Goal: Task Accomplishment & Management: Manage account settings

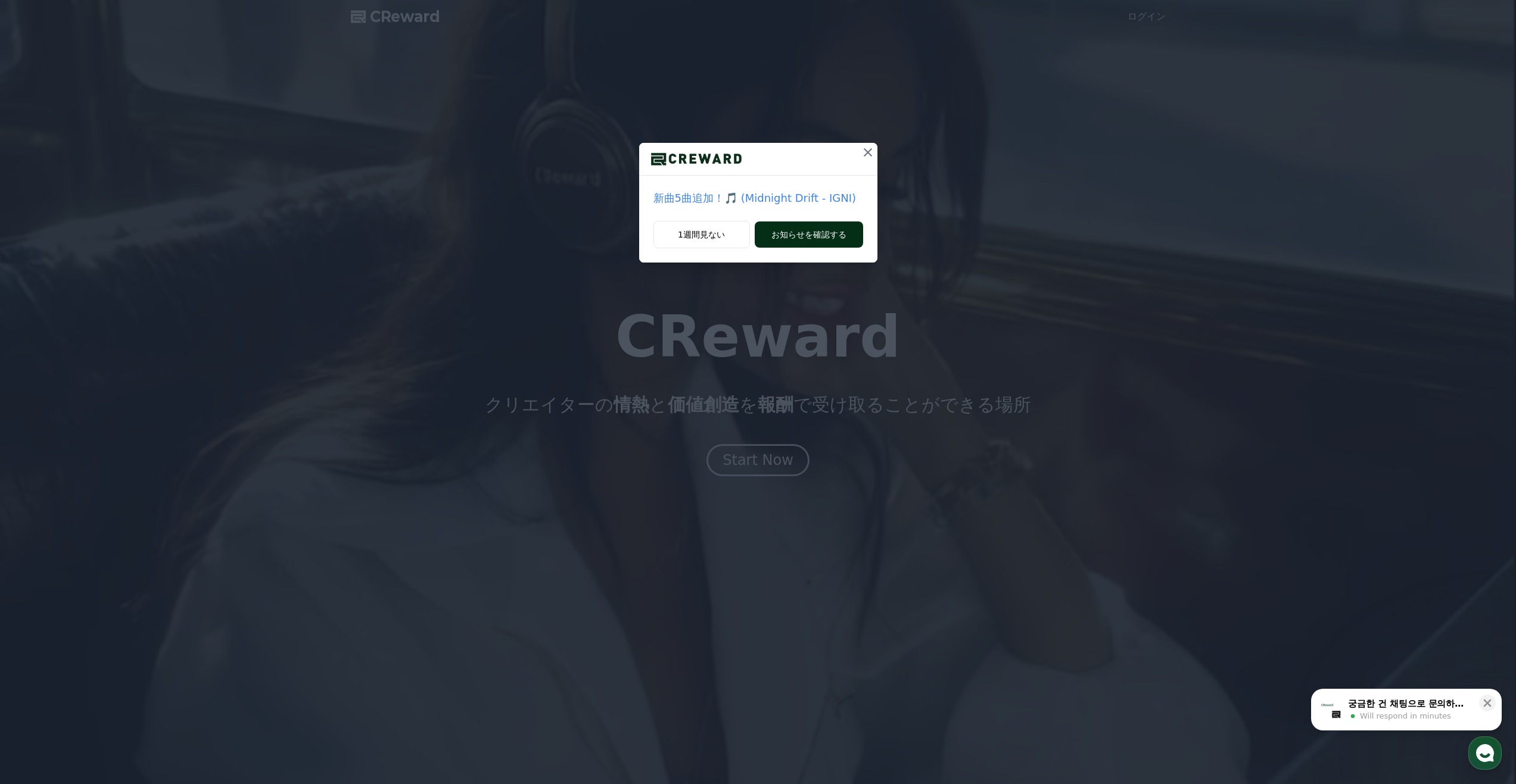
click at [819, 237] on button "お知らせを確認する" at bounding box center [809, 234] width 108 height 26
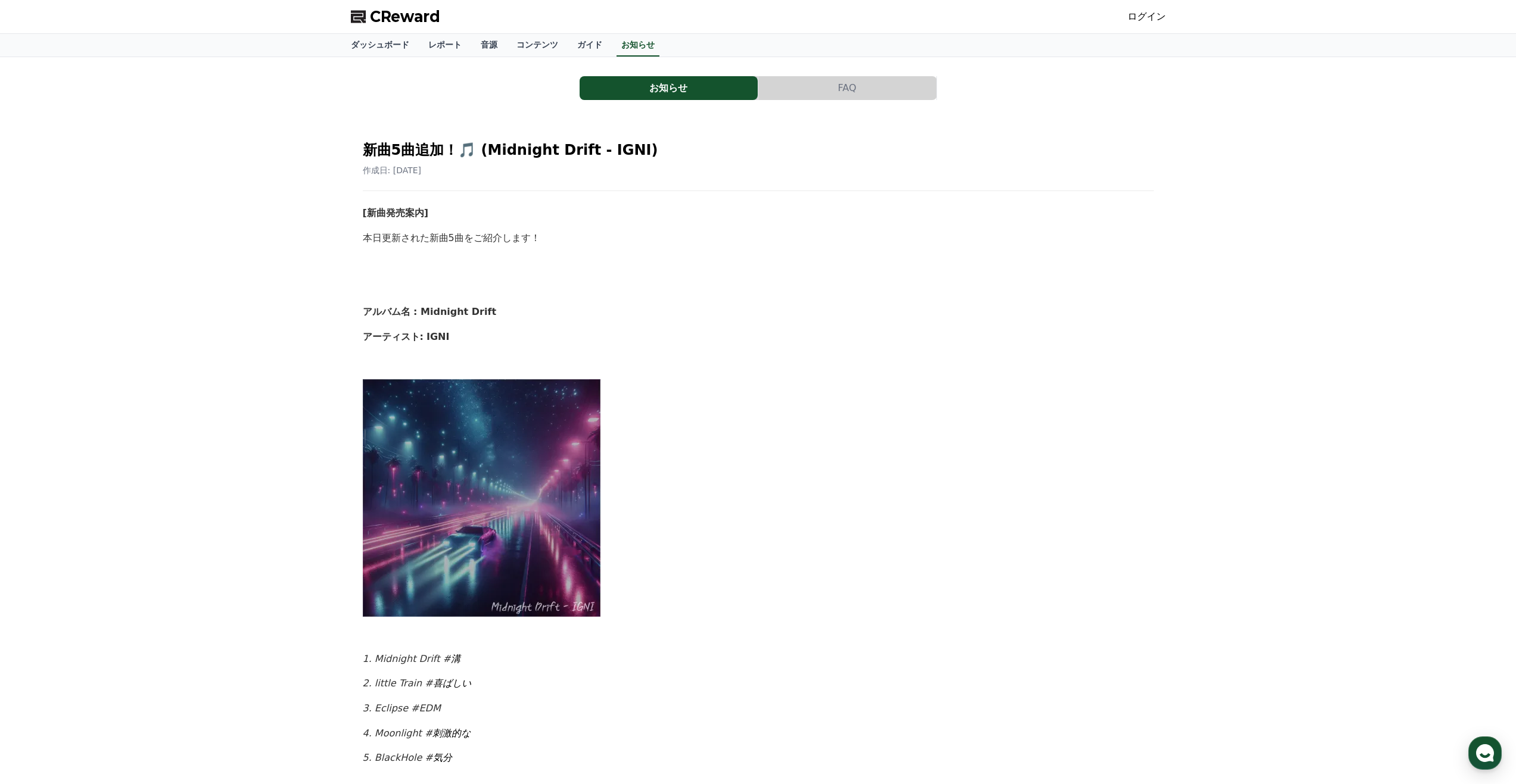
click at [1158, 13] on link "ログイン" at bounding box center [1146, 16] width 38 height 14
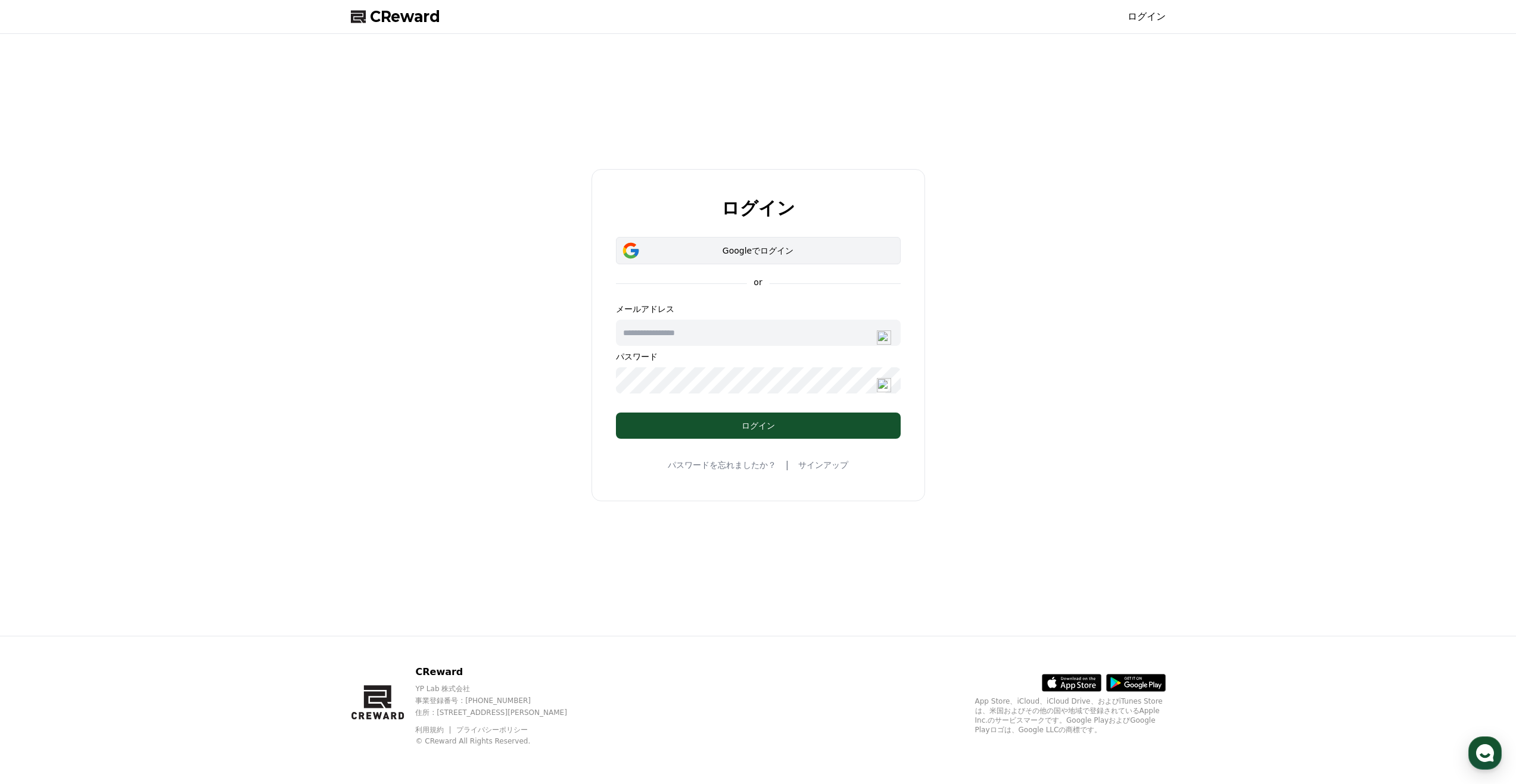
click at [780, 243] on button "Googleでログイン" at bounding box center [758, 250] width 285 height 27
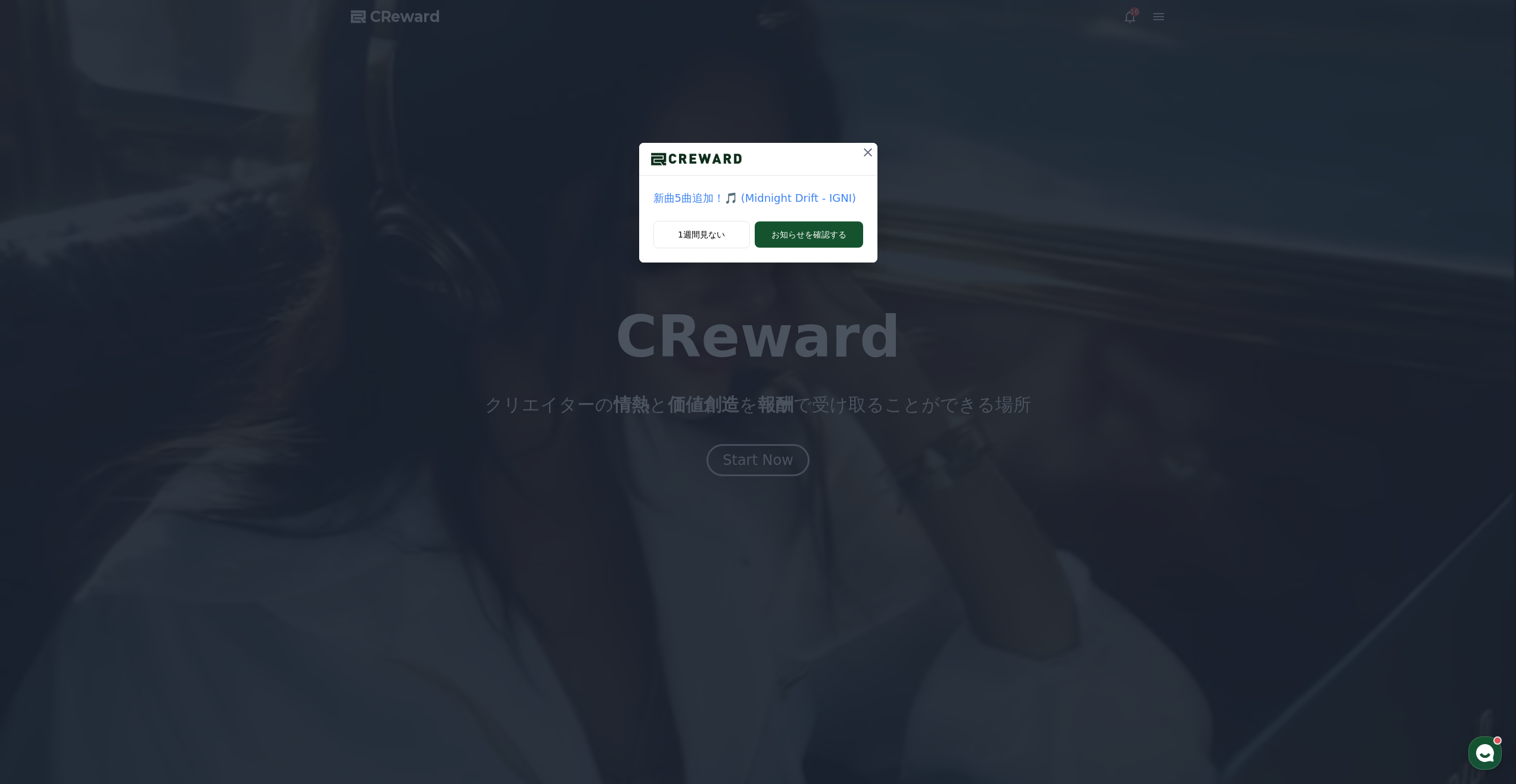
click at [872, 148] on icon at bounding box center [868, 153] width 14 height 14
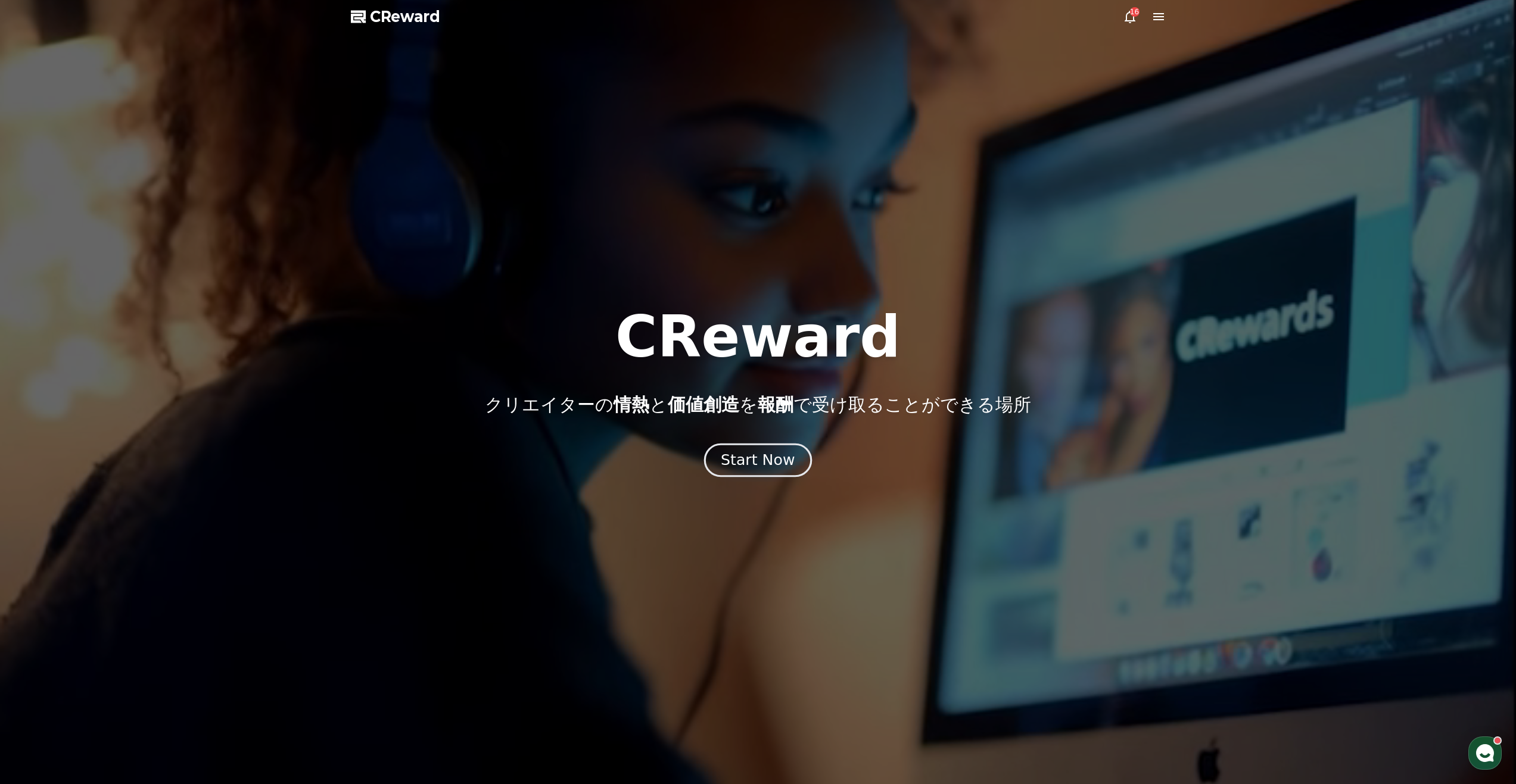
click at [769, 472] on button "Start Now" at bounding box center [758, 460] width 108 height 34
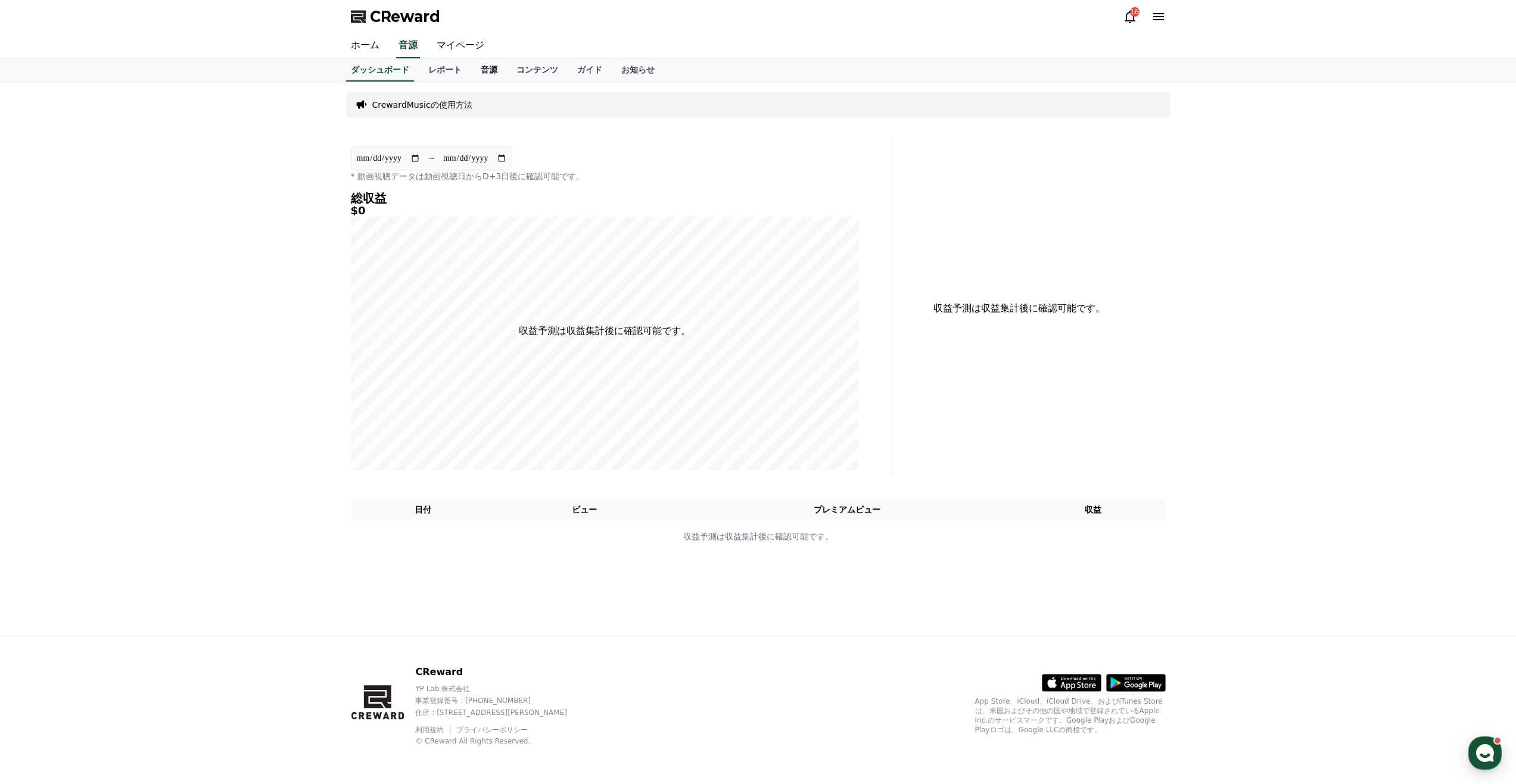
click at [473, 75] on link "音源" at bounding box center [489, 71] width 36 height 23
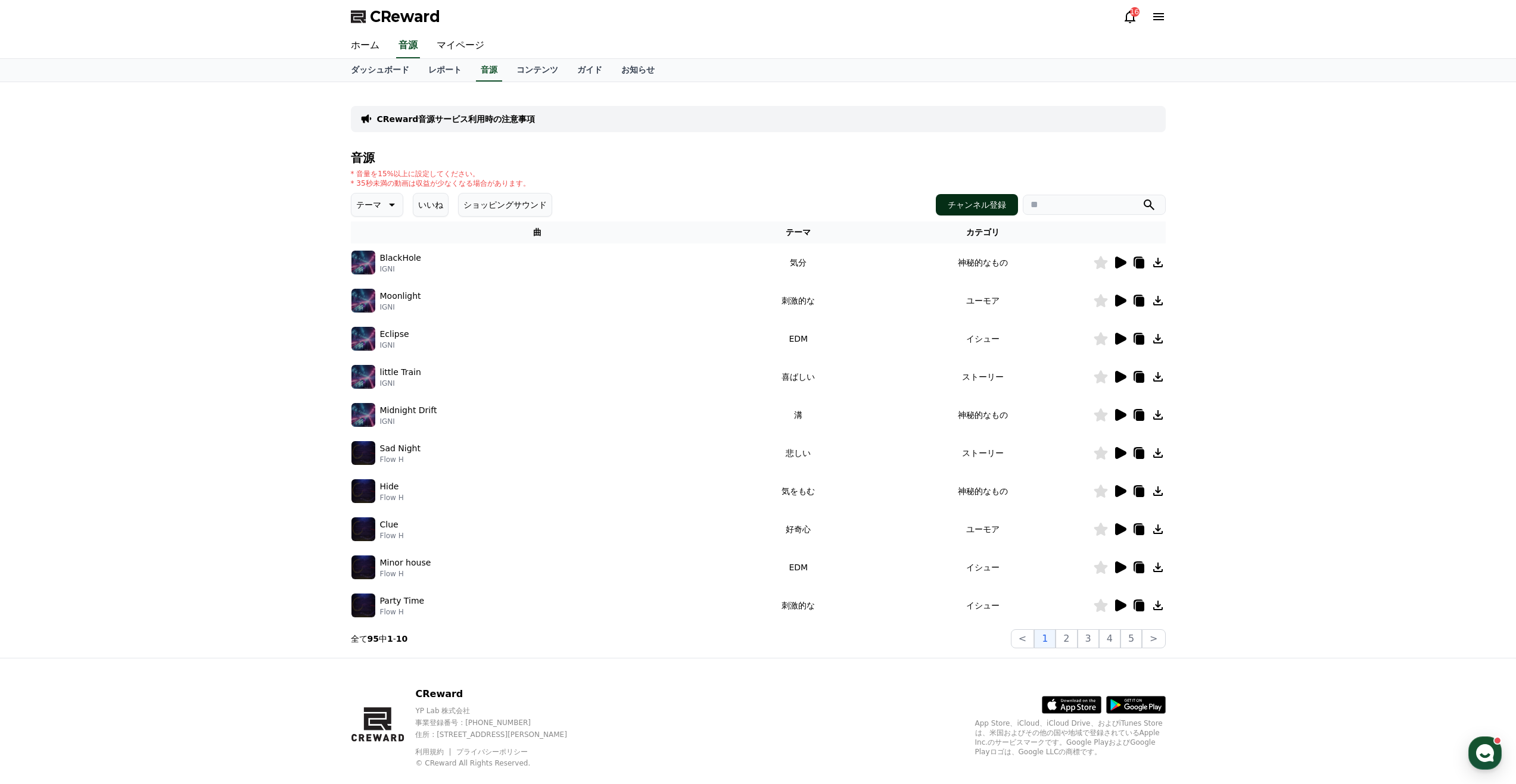
click at [1004, 209] on button "チャンネル登録" at bounding box center [976, 205] width 82 height 21
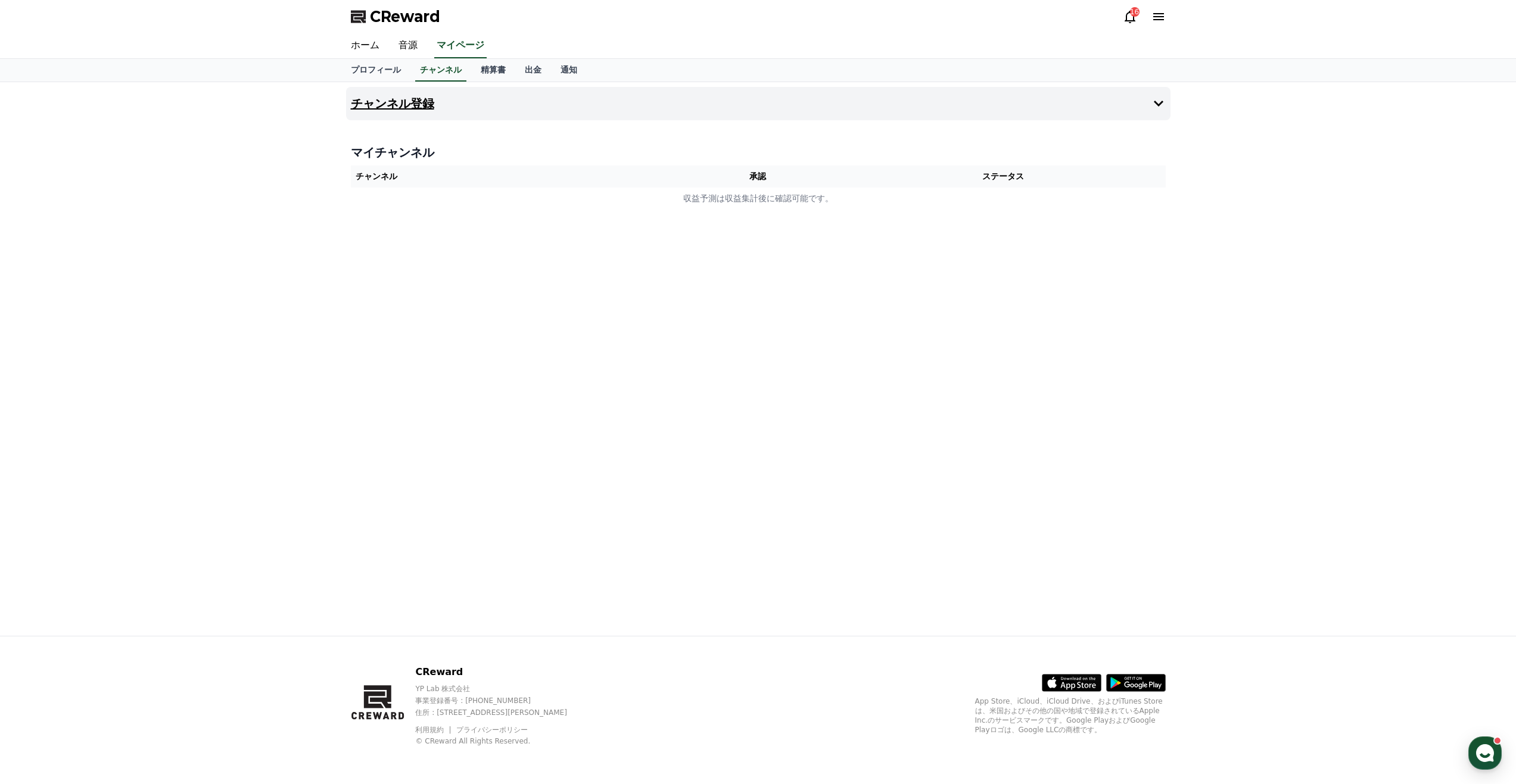
click at [413, 102] on h4 "チャンネル登録" at bounding box center [393, 103] width 84 height 13
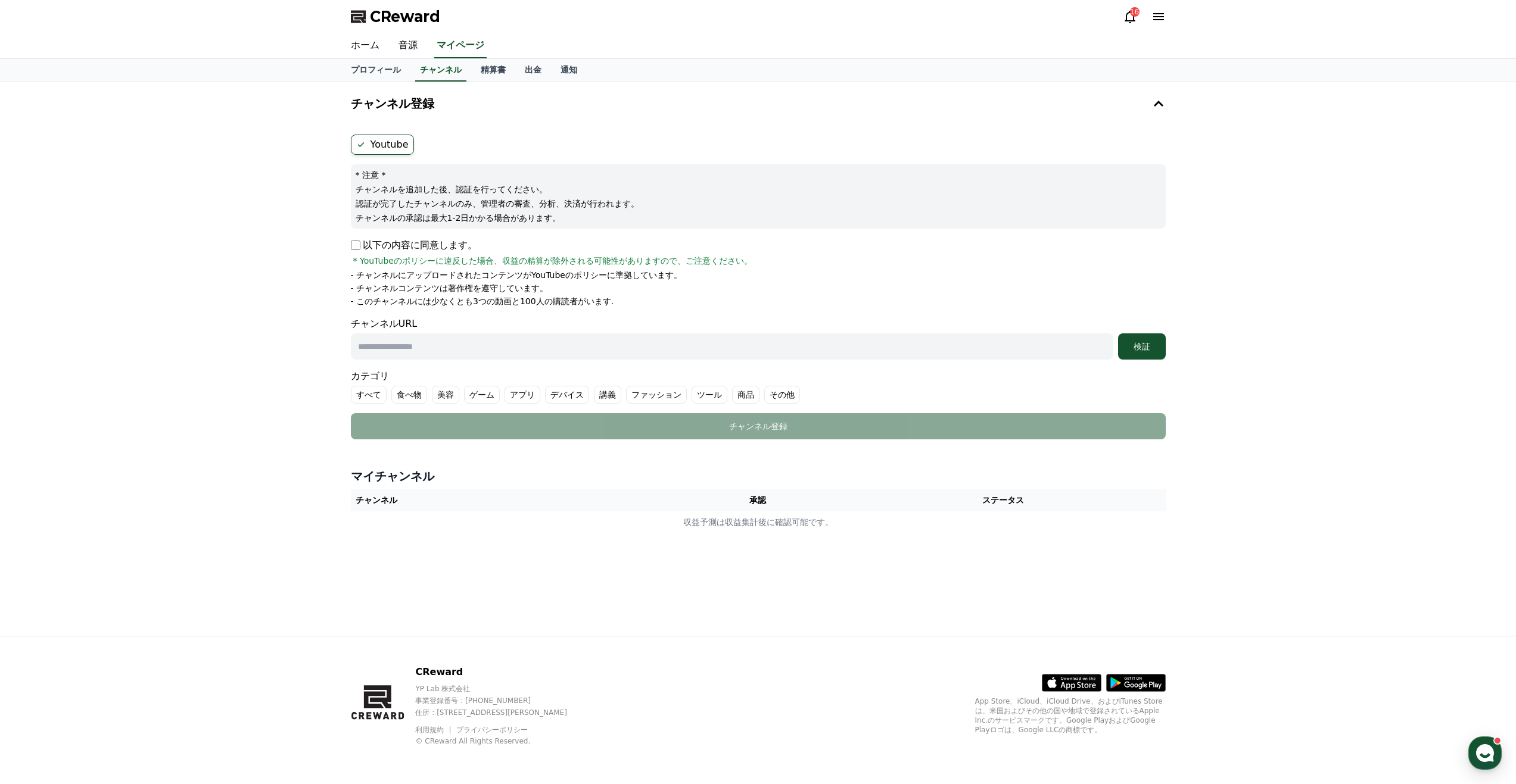
click at [380, 145] on label "Youtube" at bounding box center [383, 145] width 63 height 20
click at [361, 143] on icon at bounding box center [360, 144] width 9 height 9
click at [476, 353] on input "text" at bounding box center [732, 346] width 762 height 26
type input "**********"
click at [1152, 347] on div "検証" at bounding box center [1141, 346] width 38 height 12
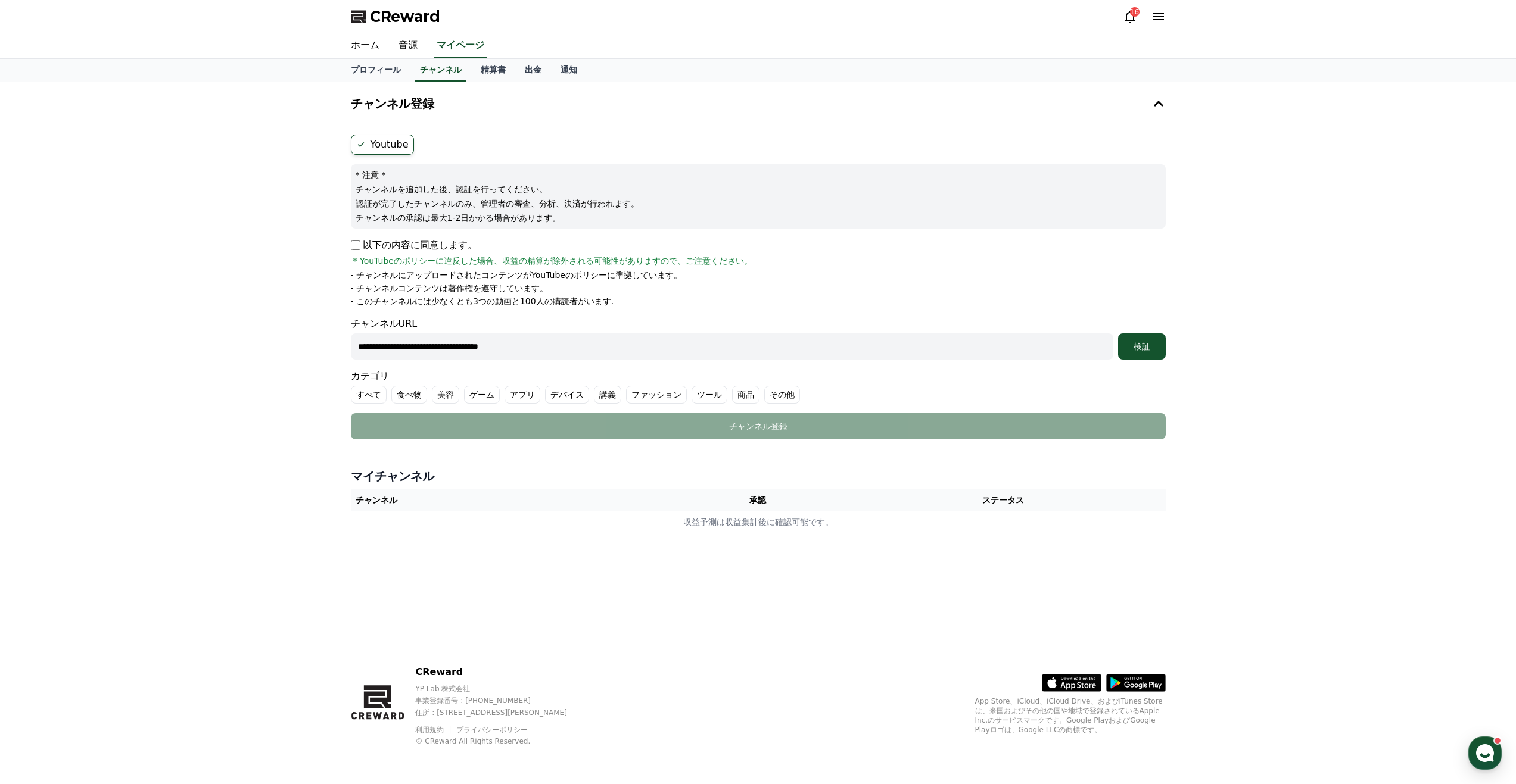
click at [363, 143] on icon at bounding box center [360, 144] width 9 height 9
click at [400, 147] on label "Youtube" at bounding box center [383, 145] width 63 height 20
click at [359, 143] on icon at bounding box center [360, 144] width 9 height 9
drag, startPoint x: 359, startPoint y: 143, endPoint x: 657, endPoint y: 183, distance: 300.7
click at [657, 183] on p "チャンネルを追加した後、認証を行ってください。" at bounding box center [758, 189] width 805 height 12
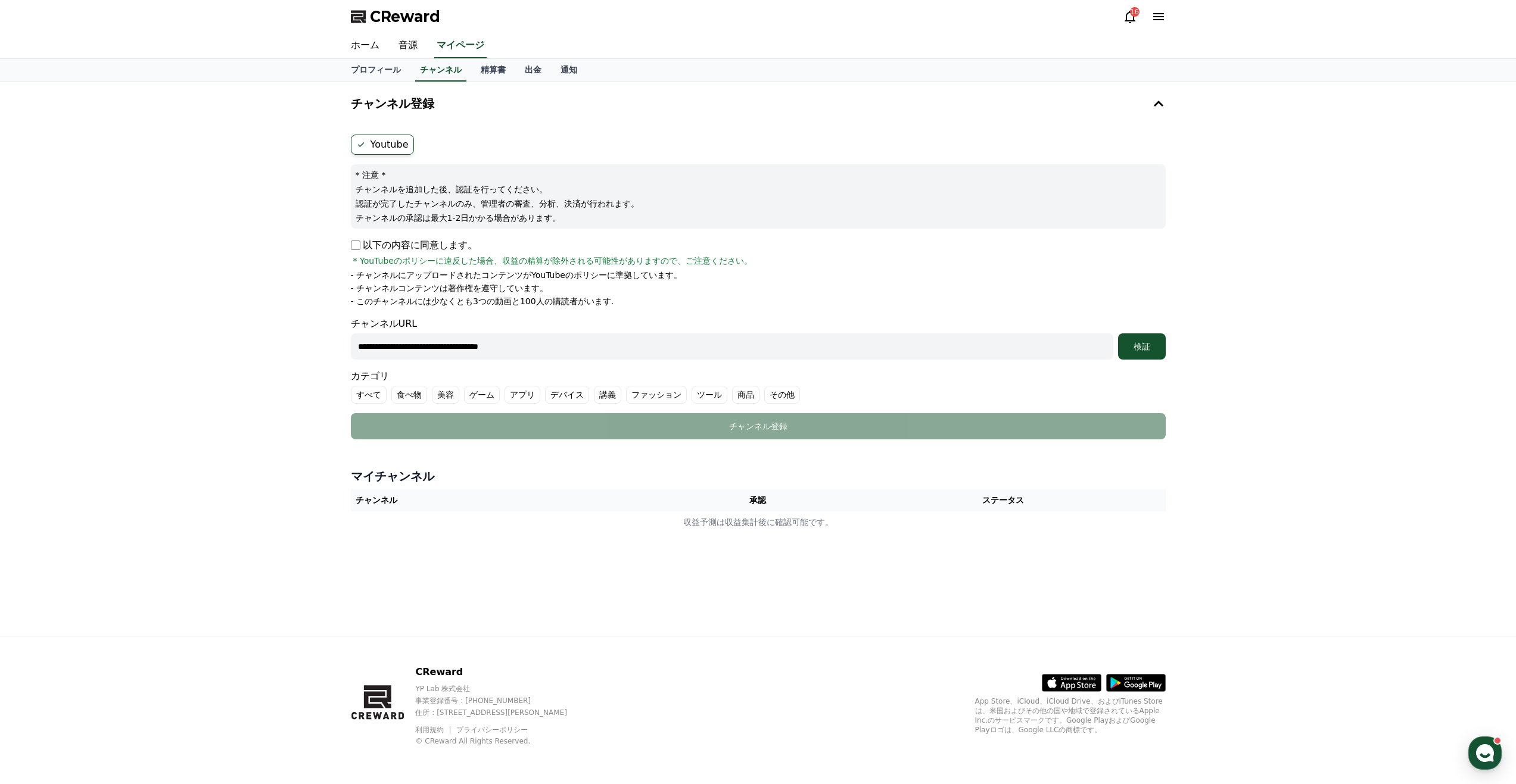
click at [416, 671] on p "CReward" at bounding box center [501, 672] width 172 height 14
click at [398, 44] on link "音源" at bounding box center [408, 46] width 38 height 25
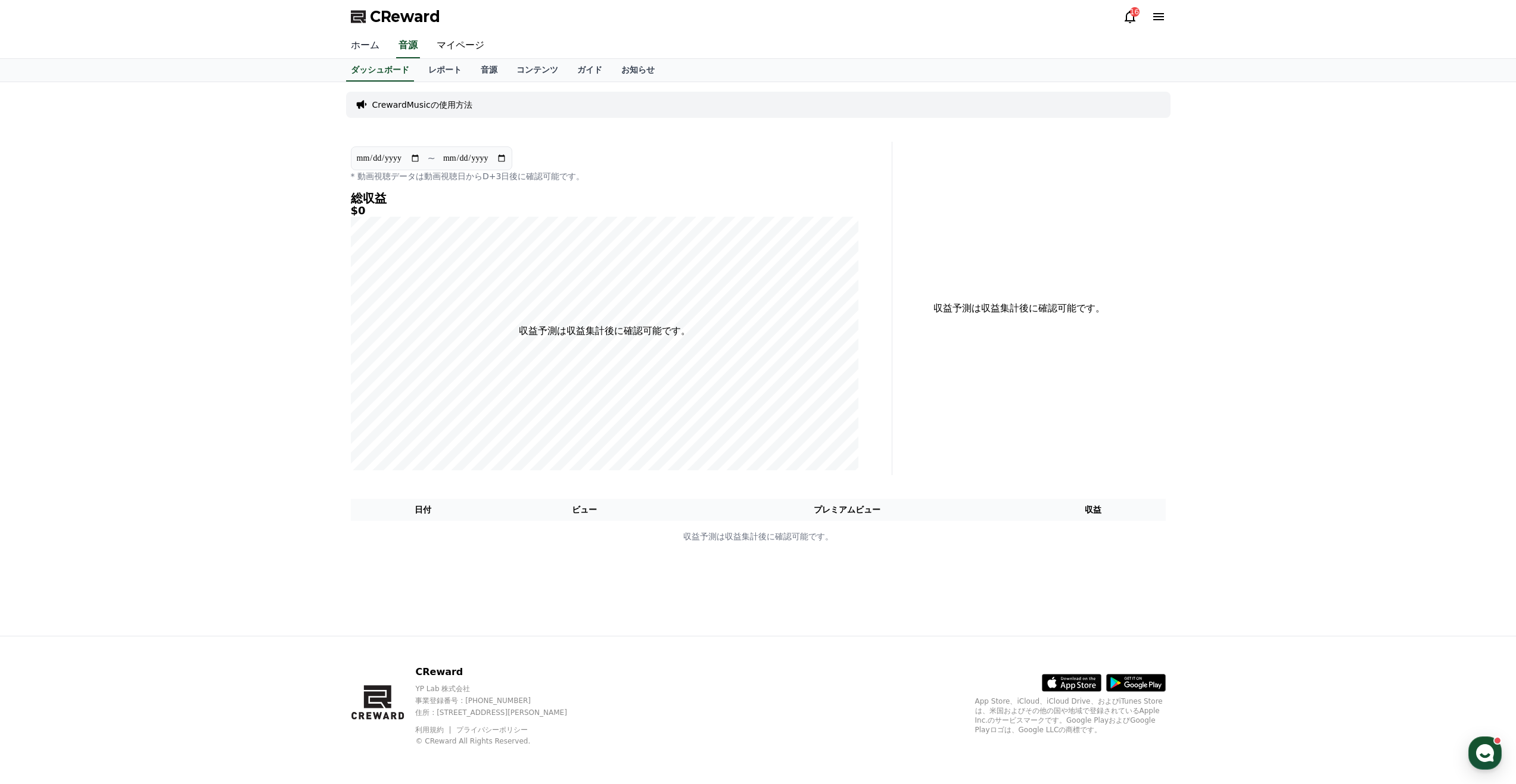
click at [358, 52] on link "ホーム" at bounding box center [365, 46] width 48 height 25
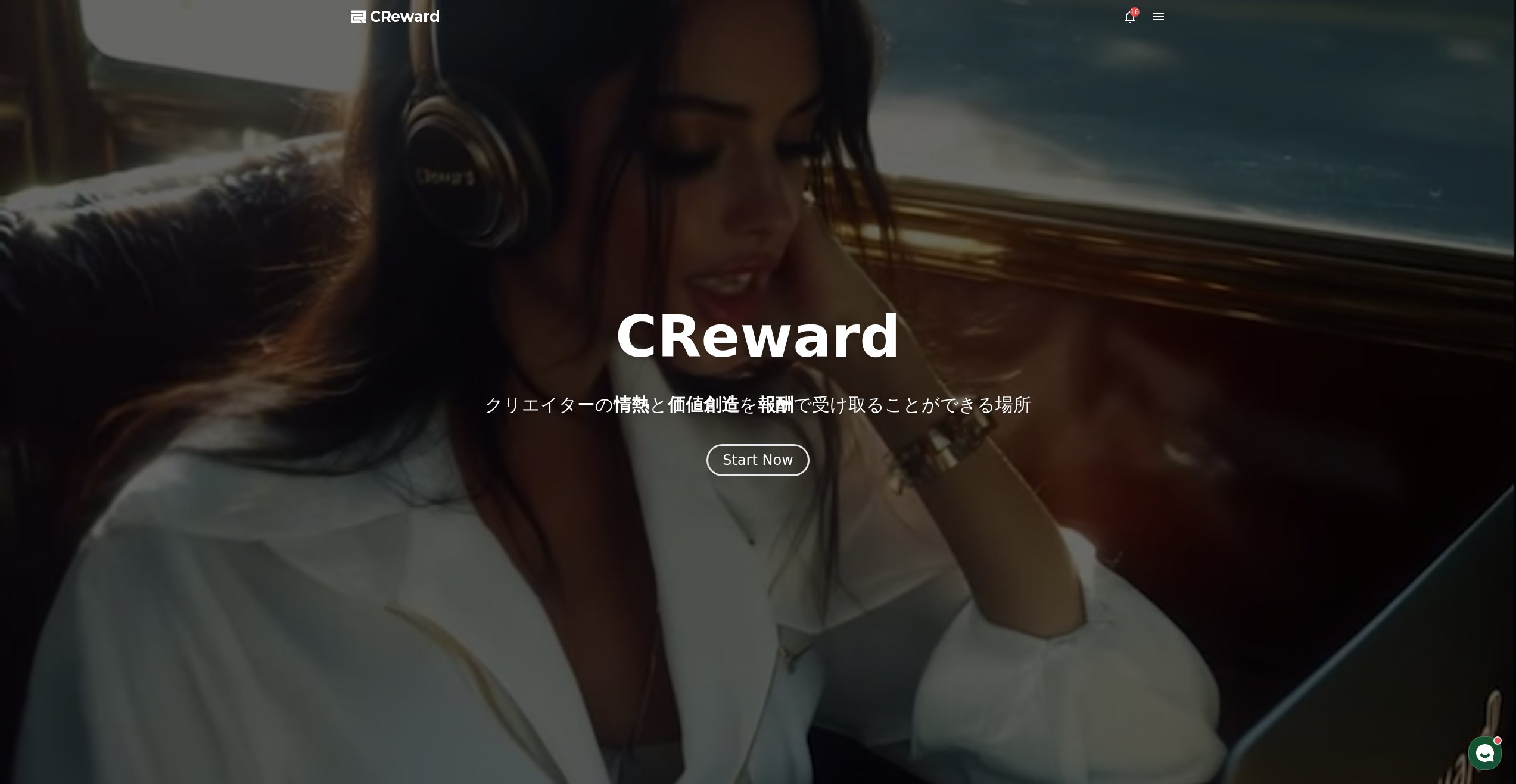
drag, startPoint x: 650, startPoint y: 337, endPoint x: 861, endPoint y: 345, distance: 211.2
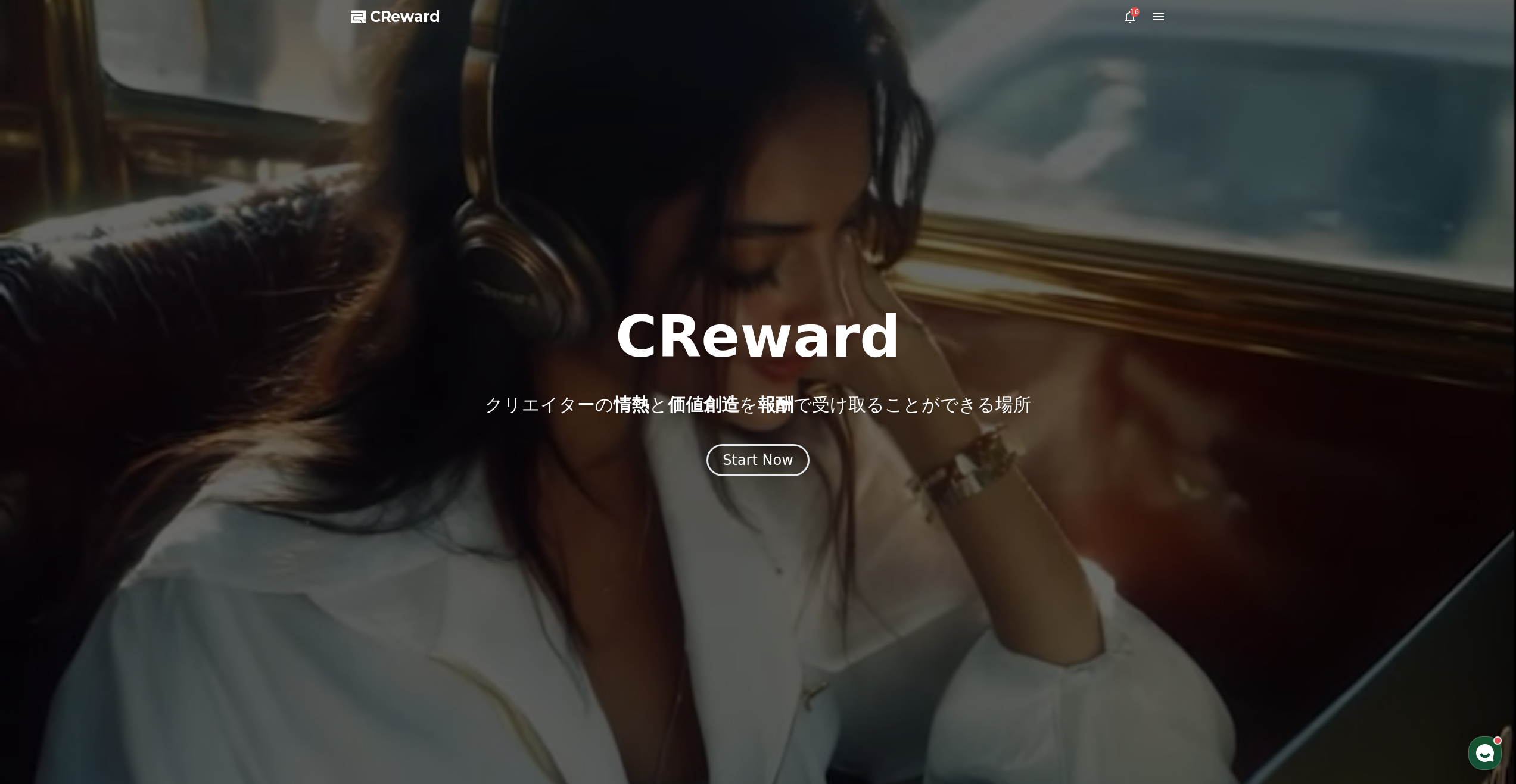
click at [861, 345] on h1 "CReward" at bounding box center [758, 337] width 285 height 57
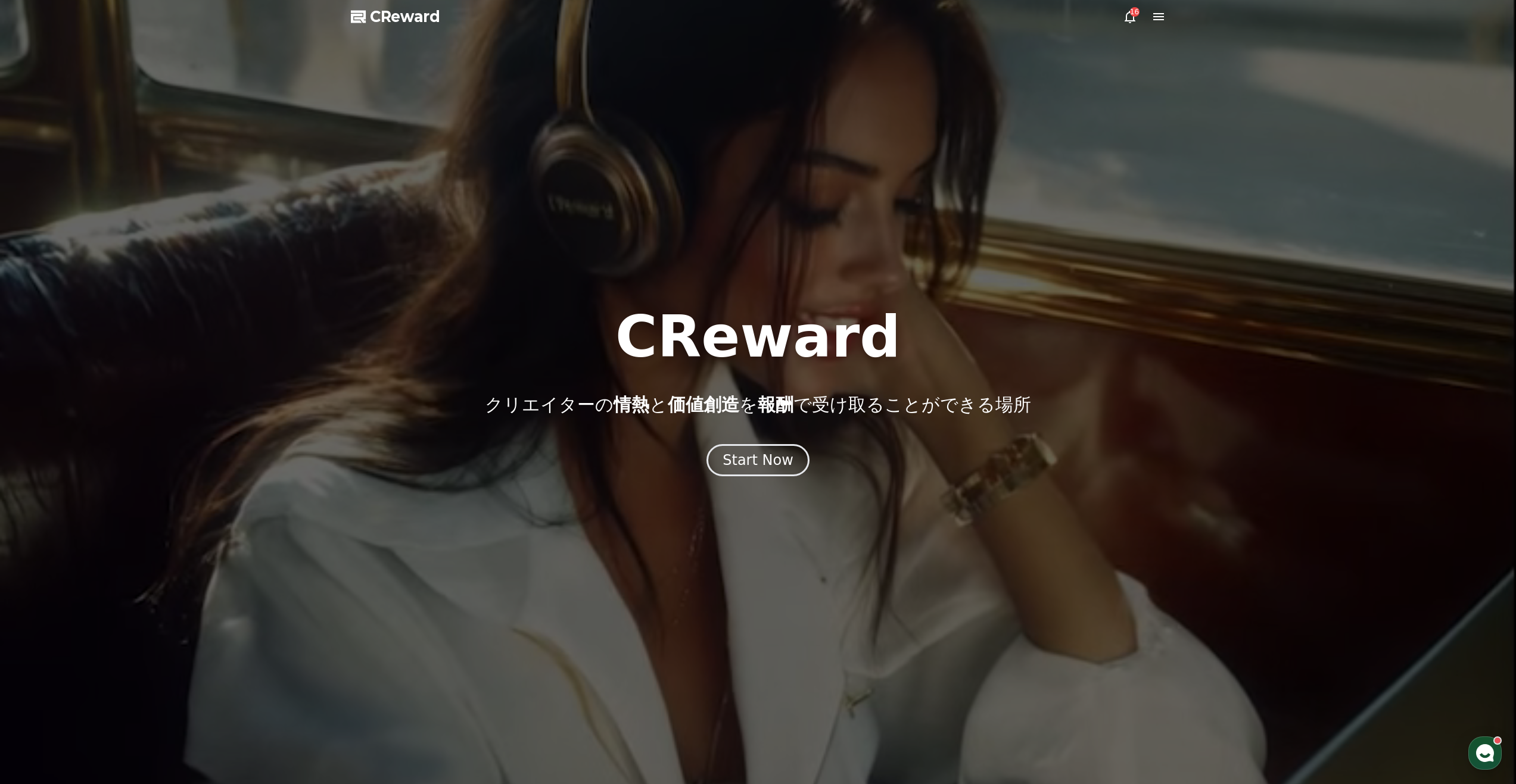
copy h1 "CReward"
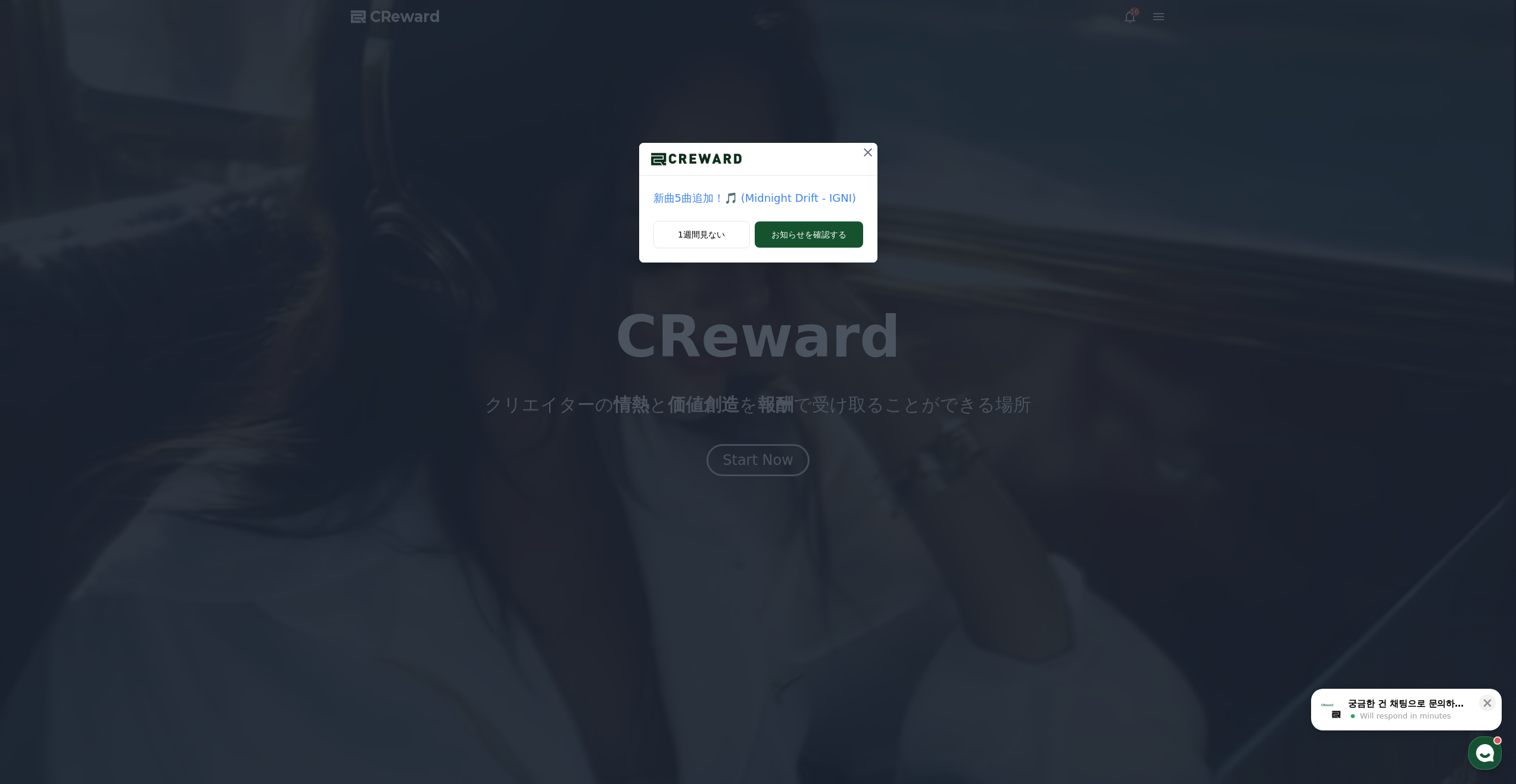
click at [777, 470] on div "新曲5曲追加！🎵 (Midnight Drift - IGNI) 1週間見ない お知らせを確認する" at bounding box center [758, 392] width 1516 height 784
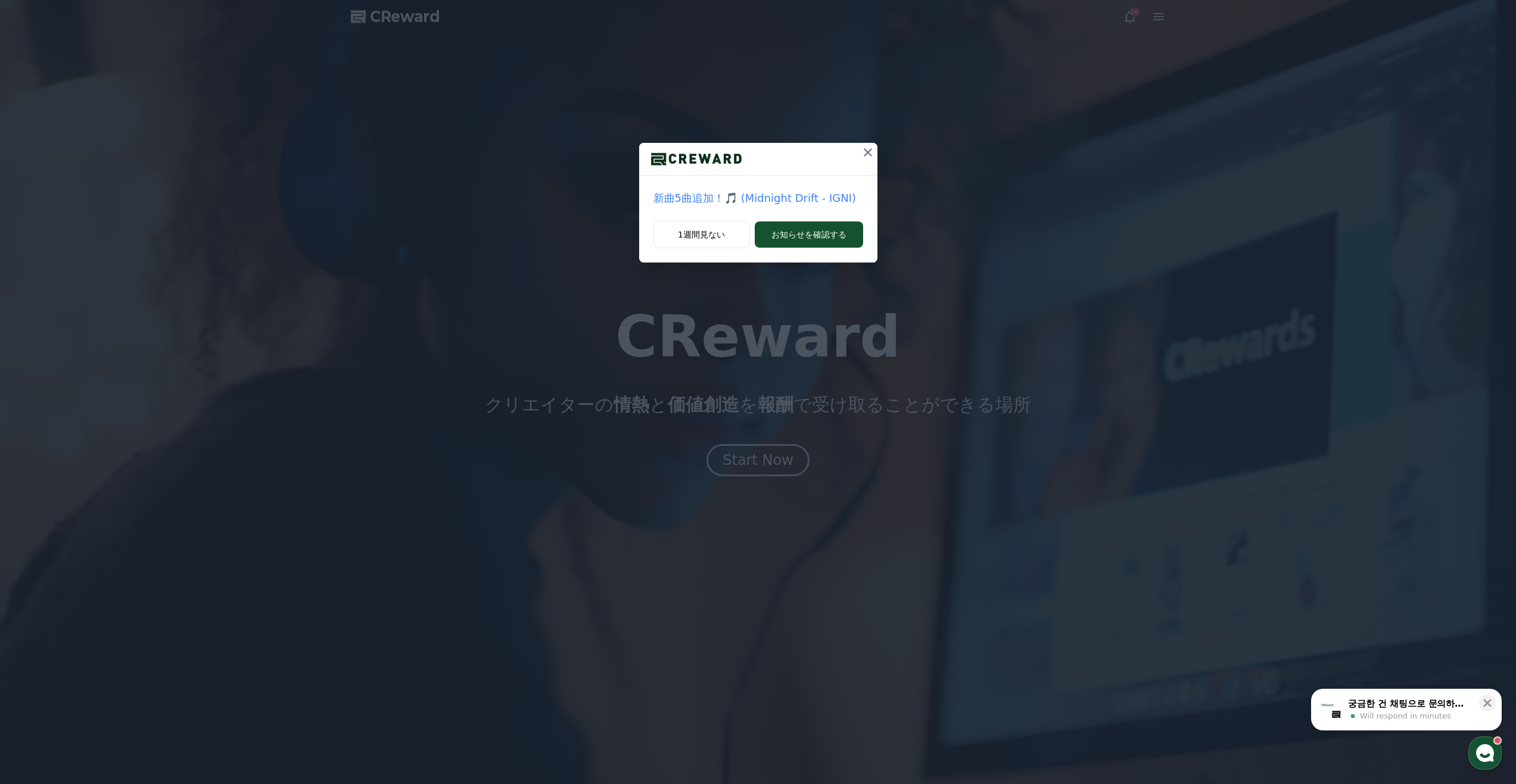
click at [868, 156] on icon at bounding box center [868, 153] width 14 height 14
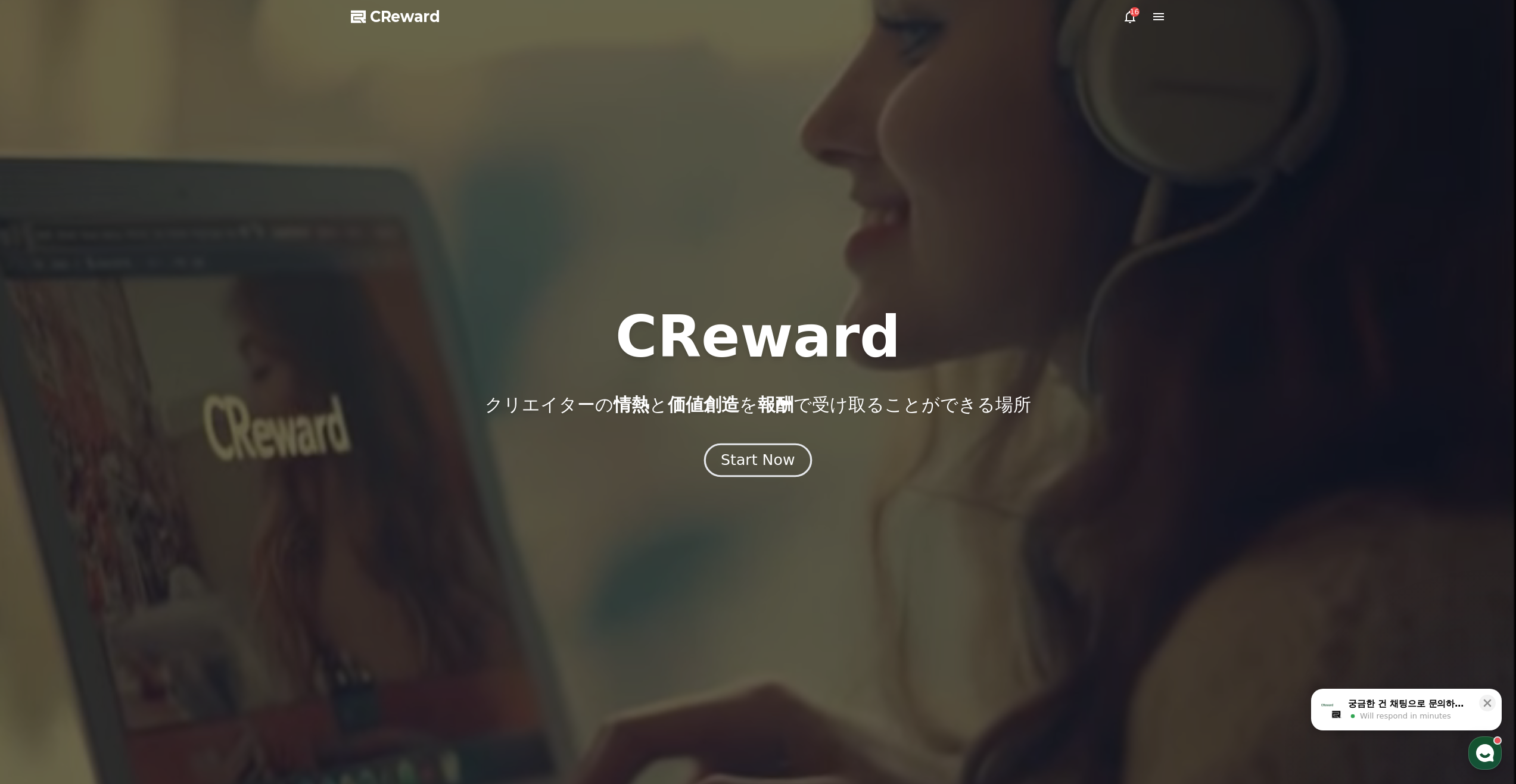
click at [782, 462] on div "Start Now" at bounding box center [757, 460] width 74 height 20
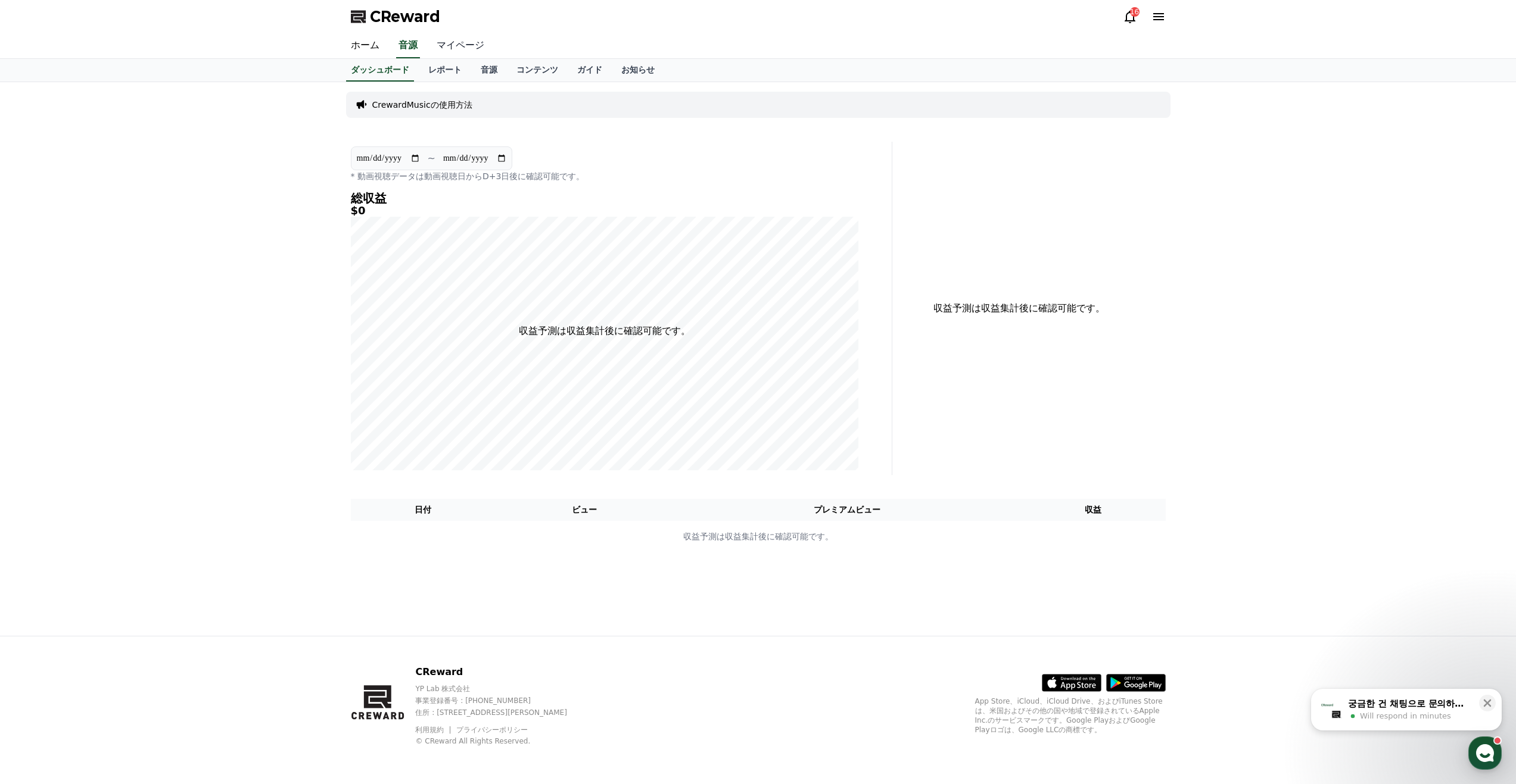
click at [441, 47] on link "マイページ" at bounding box center [460, 46] width 66 height 25
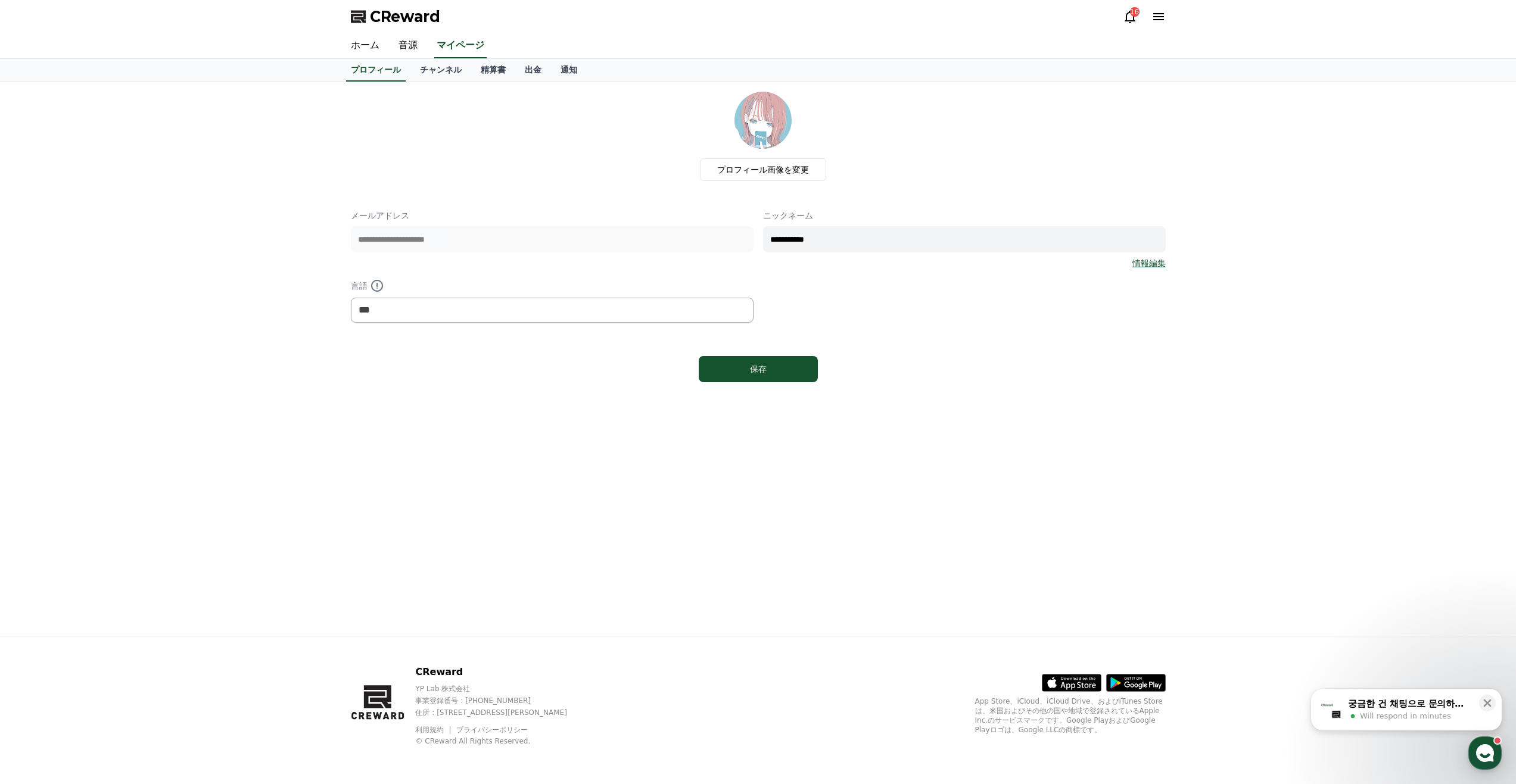
click at [1133, 14] on div "16" at bounding box center [1134, 11] width 9 height 9
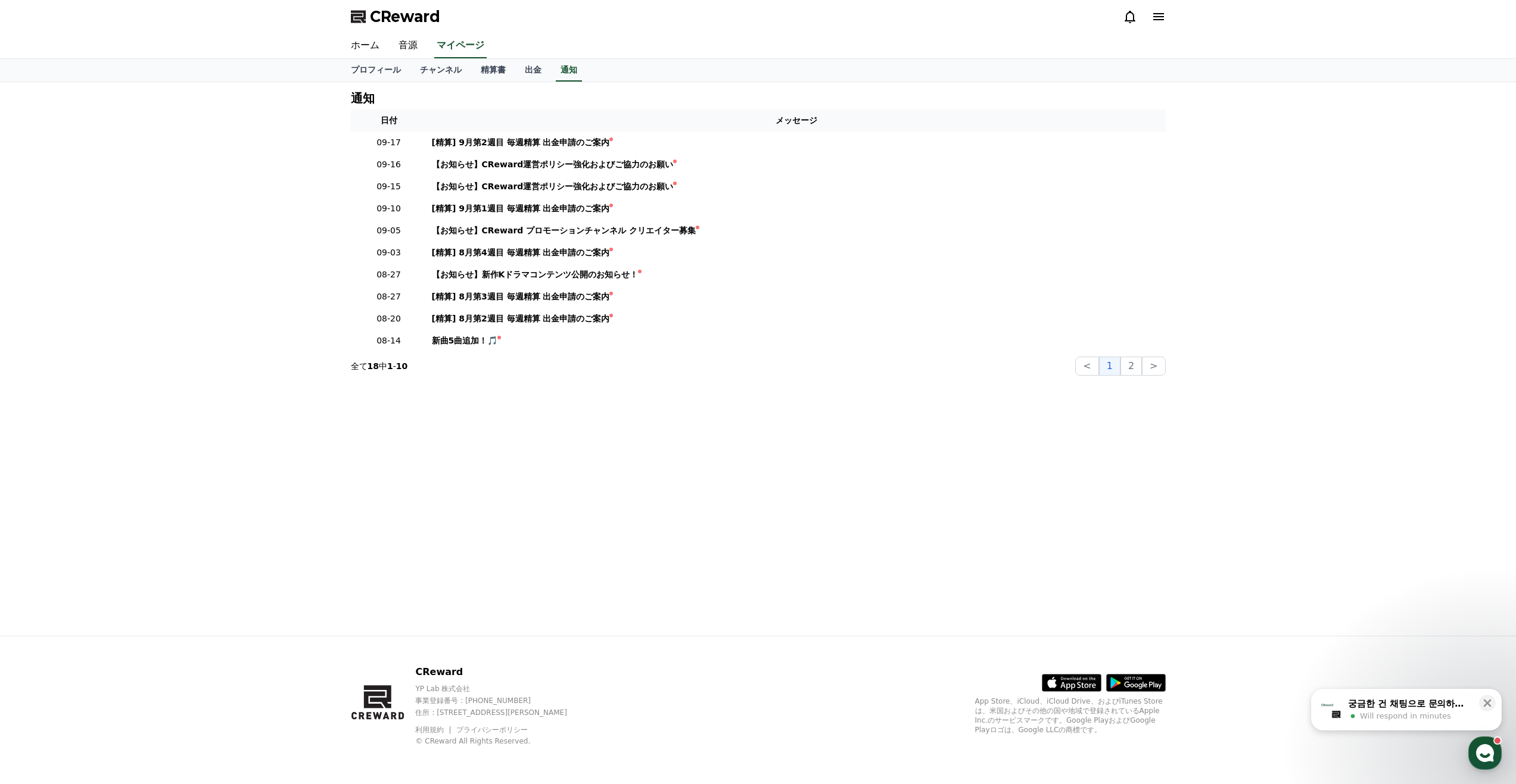
click at [1153, 16] on icon at bounding box center [1158, 16] width 11 height 7
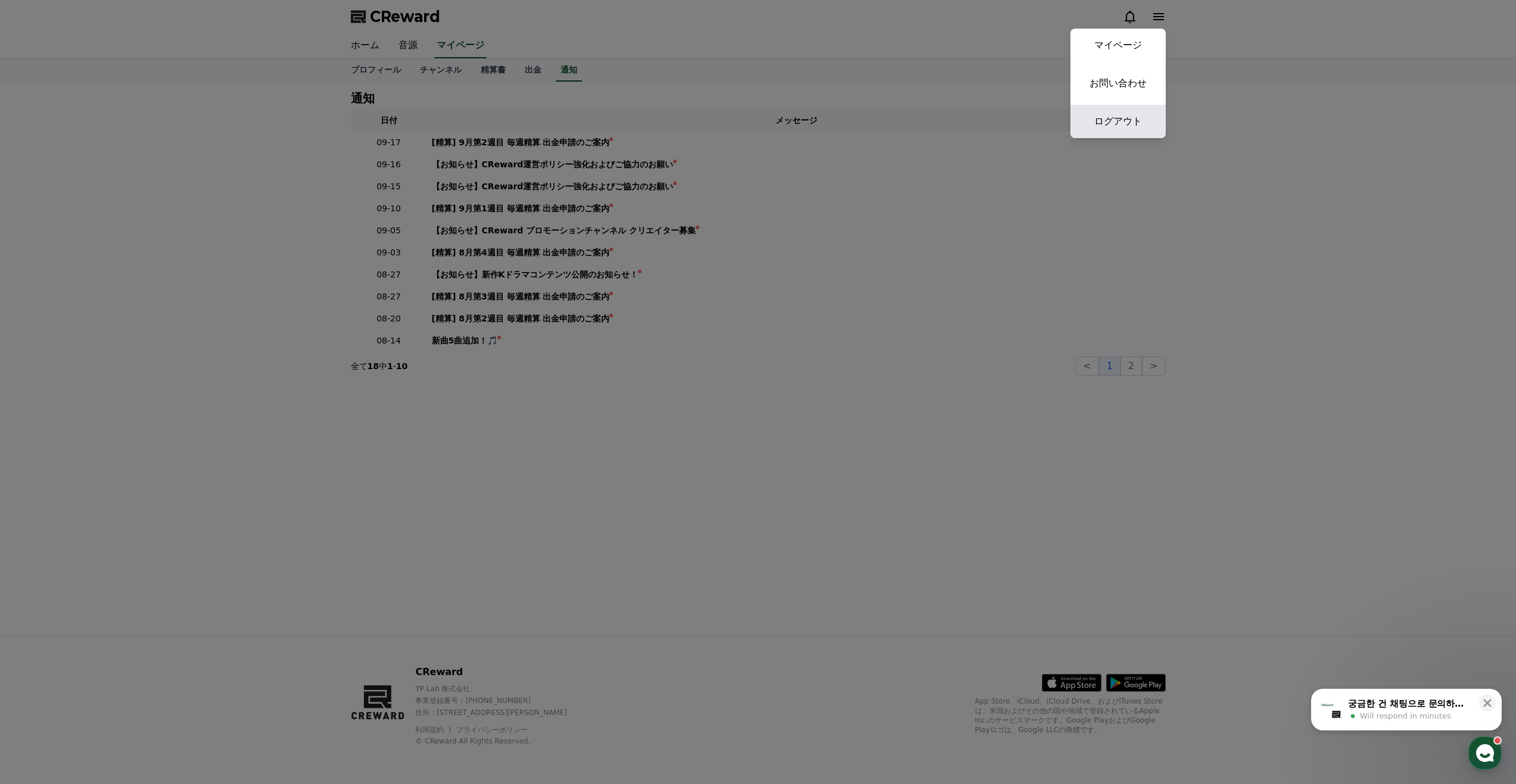
click at [1125, 121] on link "ログアウト" at bounding box center [1118, 121] width 96 height 34
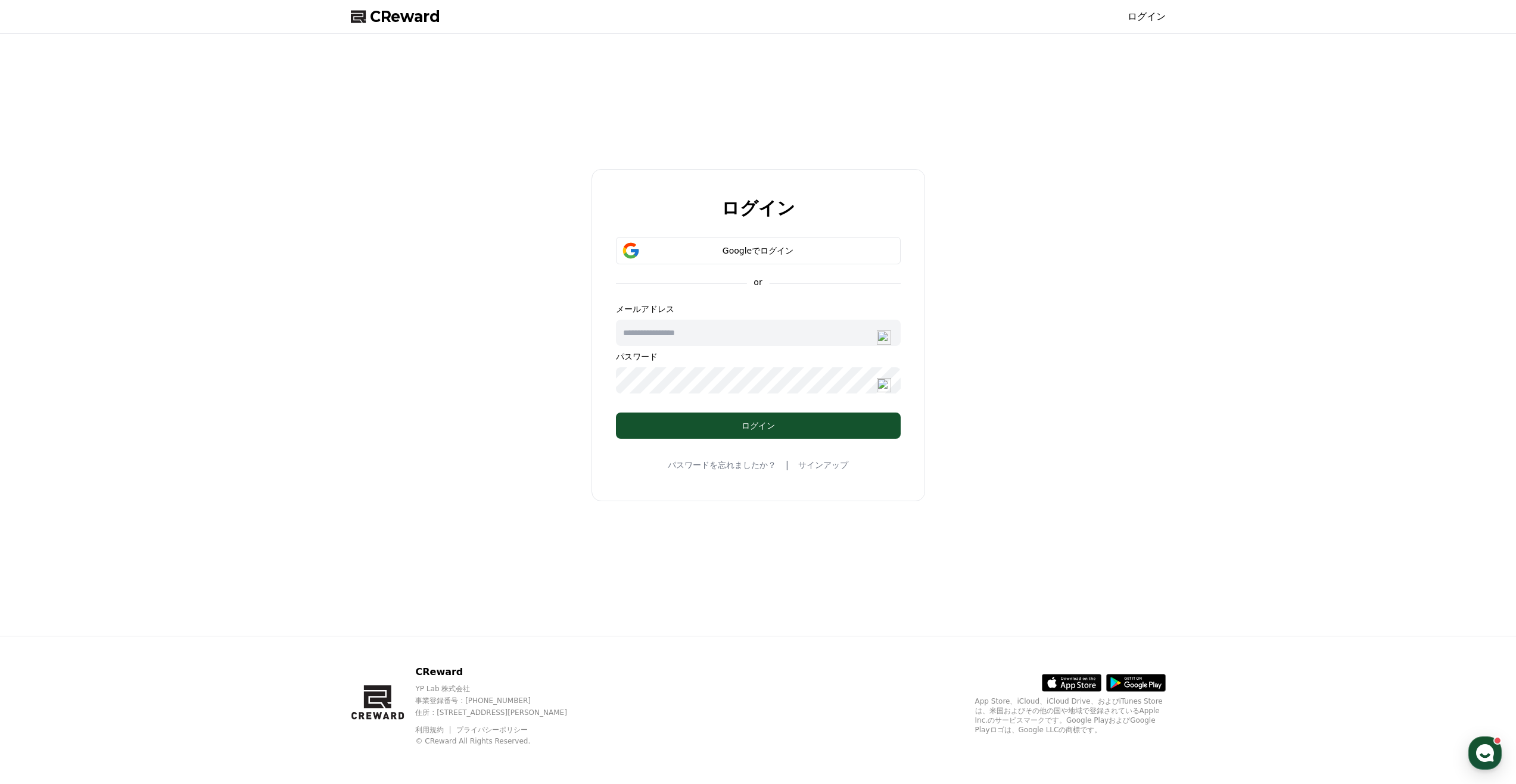
click at [689, 334] on input "text" at bounding box center [758, 332] width 285 height 26
type input "*"
click at [828, 417] on button "ログイン" at bounding box center [758, 425] width 285 height 26
click at [697, 423] on div "ログイン" at bounding box center [758, 425] width 237 height 12
click at [886, 389] on img at bounding box center [884, 385] width 14 height 14
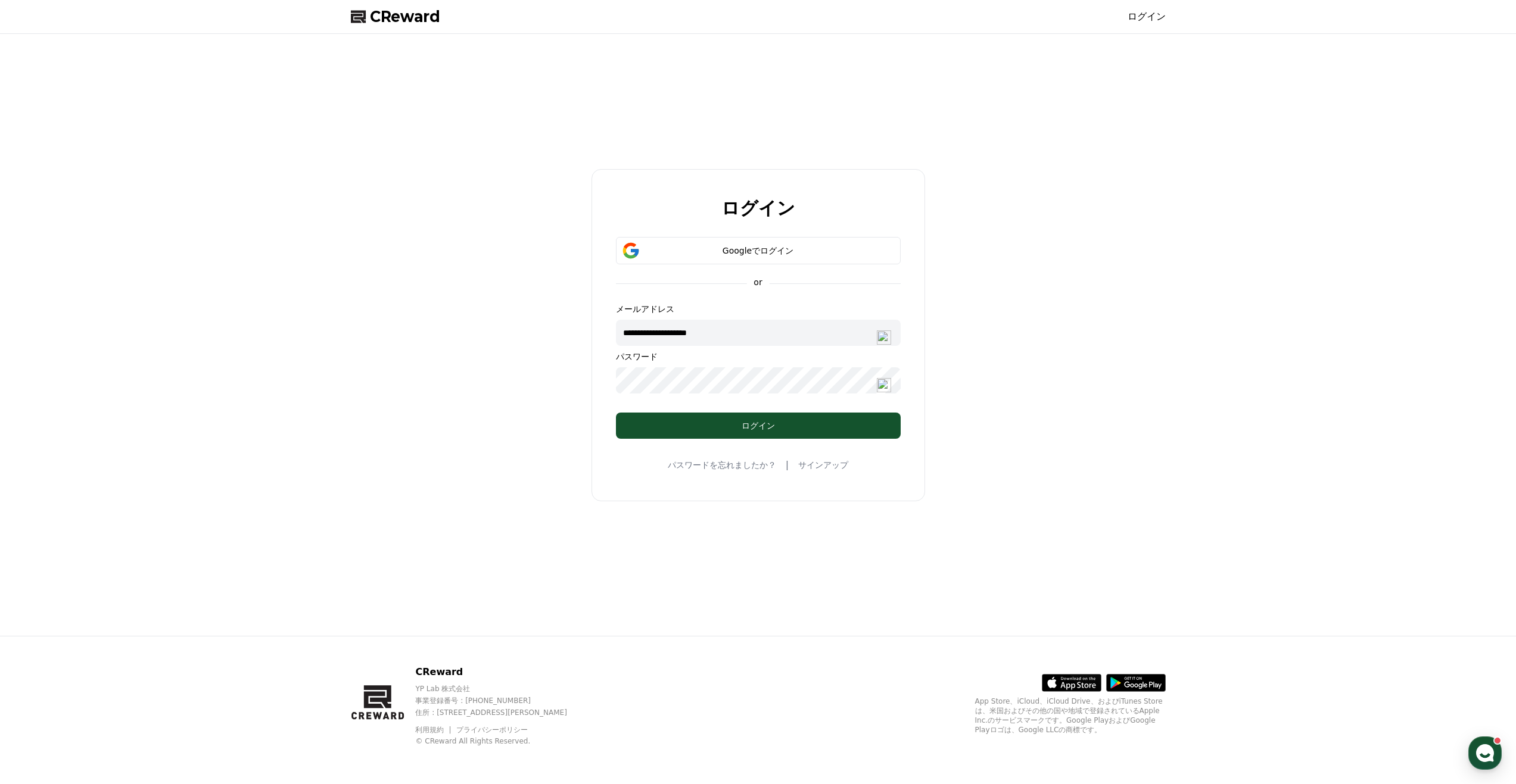
click at [986, 469] on div "**********" at bounding box center [758, 335] width 824 height 592
click at [715, 430] on div "ログイン" at bounding box center [758, 425] width 237 height 12
click at [731, 332] on input "**********" at bounding box center [758, 332] width 285 height 26
type input "*"
type input "**********"
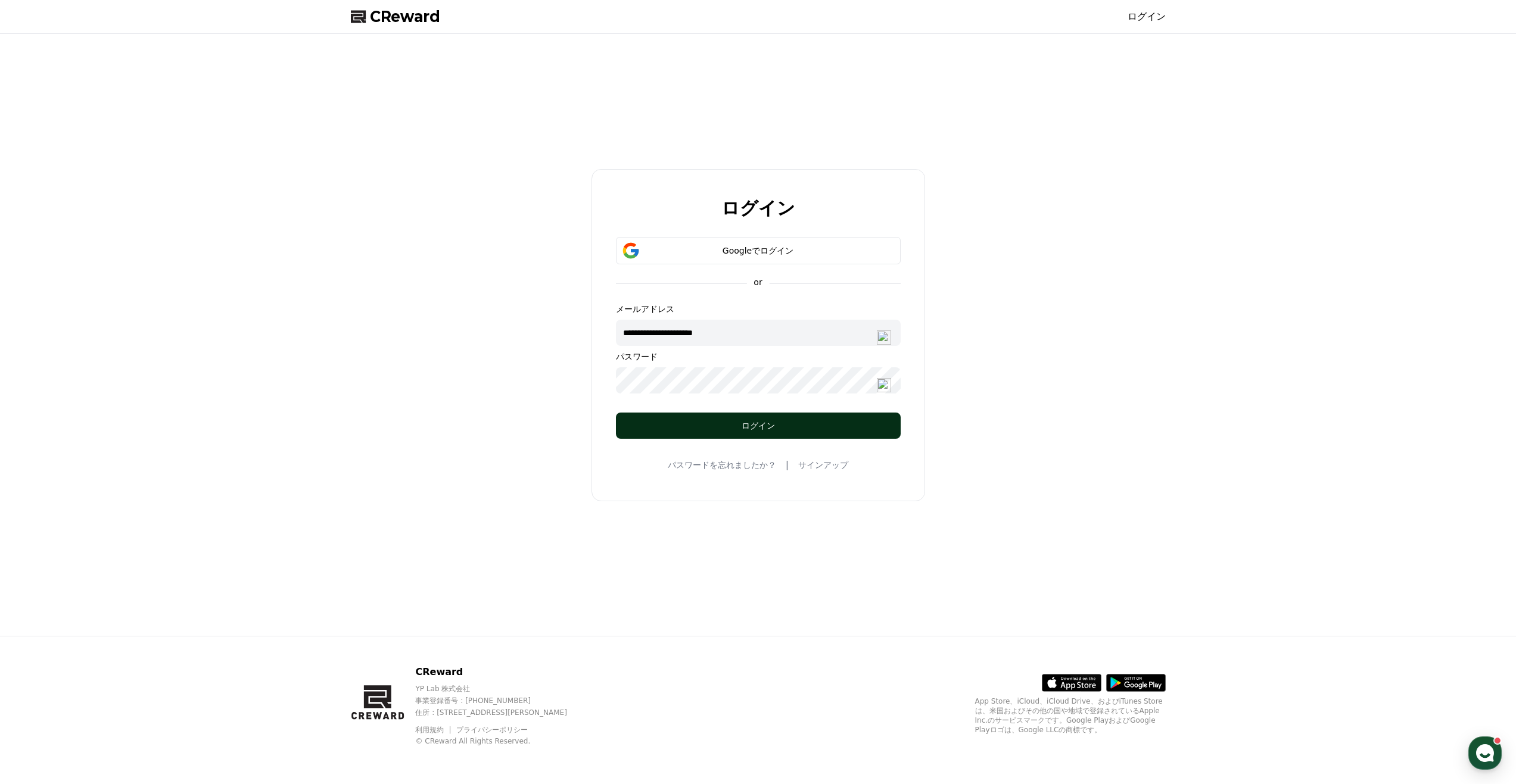
click at [720, 426] on div "ログイン" at bounding box center [758, 425] width 237 height 12
click at [719, 330] on input "**********" at bounding box center [758, 332] width 285 height 26
drag, startPoint x: 733, startPoint y: 336, endPoint x: 572, endPoint y: 350, distance: 161.6
click at [572, 350] on div "**********" at bounding box center [758, 335] width 824 height 592
click at [899, 599] on div "ログイン Googleでログイン or メールアドレス パスワード ログイン パスワードを忘れましたか？ | サインアップ" at bounding box center [758, 335] width 824 height 592
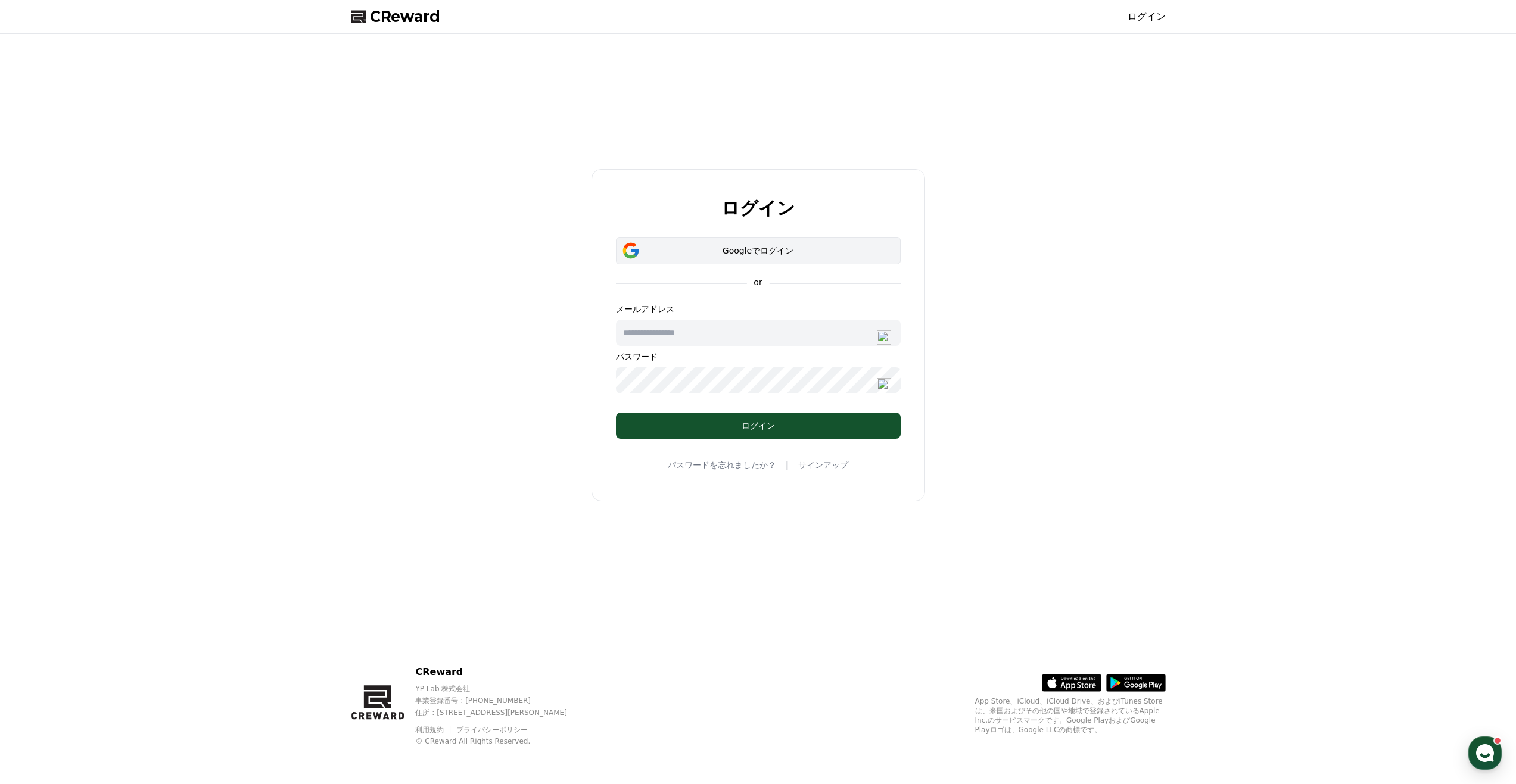
click at [763, 248] on div "Googleでログイン" at bounding box center [758, 250] width 251 height 12
